Goal: Information Seeking & Learning: Learn about a topic

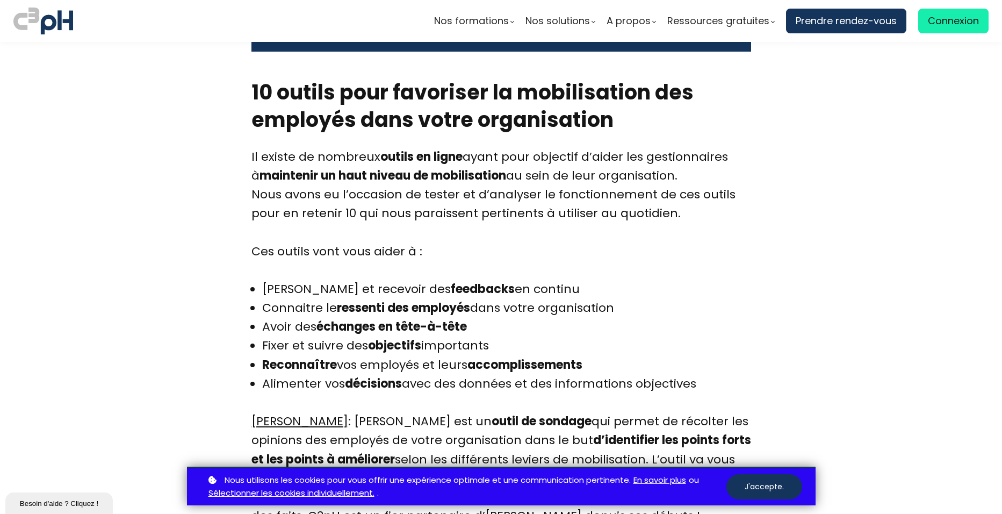
scroll to position [2758, 0]
